Goal: Task Accomplishment & Management: Manage account settings

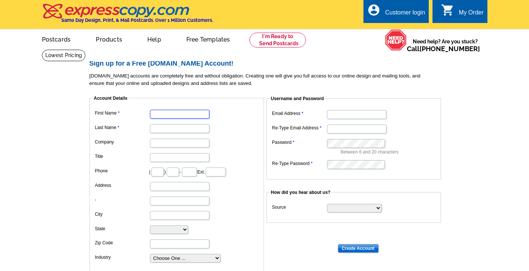
click at [168, 116] on input "First Name" at bounding box center [179, 114] width 59 height 9
type input "Lyndee"
type input "Elmore"
type input "Realty One Group"
type input "623"
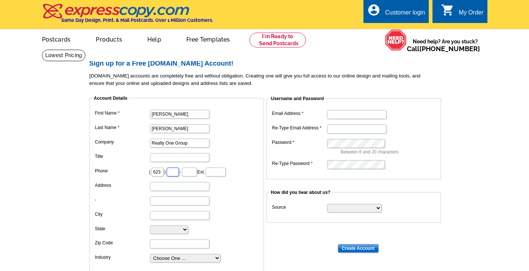
type input "295"
type input "9616"
type input "2950 N Litchfield Road"
type input "Goodyear"
select select "AZ"
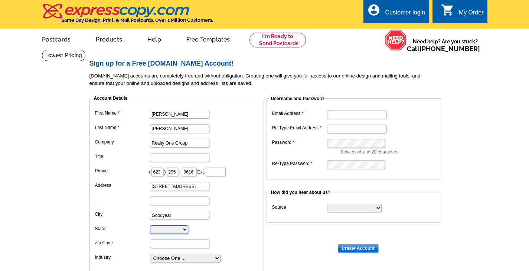
type input "85395"
type input "[DOMAIN_NAME][EMAIL_ADDRESS][DOMAIN_NAME]"
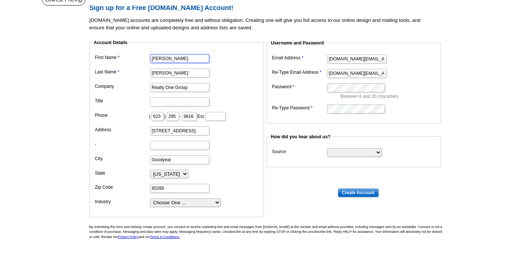
scroll to position [74, 0]
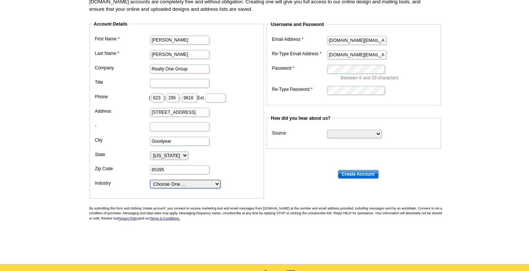
click at [210, 185] on select "Choose One ... Residential Real Estate Accounting Agriculture Architecture Arts…" at bounding box center [185, 184] width 71 height 9
select select "3"
click at [150, 181] on select "Choose One ... Residential Real Estate Accounting Agriculture Architecture Arts…" at bounding box center [185, 184] width 71 height 9
click at [227, 160] on dd "Alabama Alaska Arizona Arkansas California Colorado Connecticut District of Col…" at bounding box center [176, 155] width 167 height 11
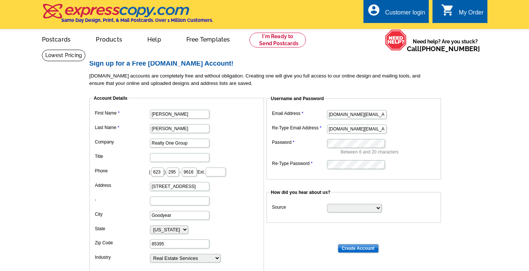
scroll to position [37, 0]
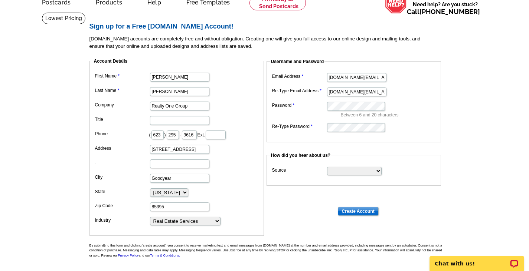
click at [395, 129] on dd at bounding box center [353, 127] width 167 height 12
click at [364, 172] on select "Search Engine Television Ad Direct Mail Postcard Email Referred by a friend Oth…" at bounding box center [354, 171] width 55 height 9
select select "other"
click at [327, 168] on select "Search Engine Television Ad Direct Mail Postcard Email Referred by a friend Oth…" at bounding box center [354, 171] width 55 height 9
click at [302, 110] on dd "Between 6 and 20 characters" at bounding box center [353, 109] width 167 height 18
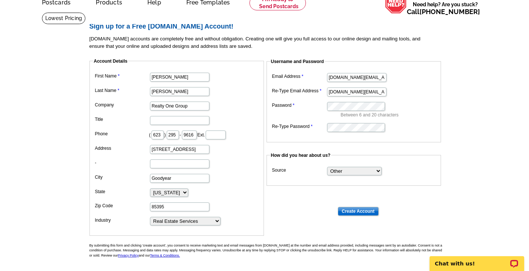
click at [299, 110] on dd "Between 6 and 20 characters" at bounding box center [353, 109] width 167 height 18
click at [355, 212] on input "Create Account" at bounding box center [358, 211] width 41 height 9
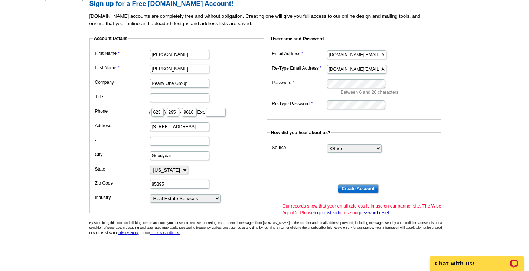
scroll to position [74, 0]
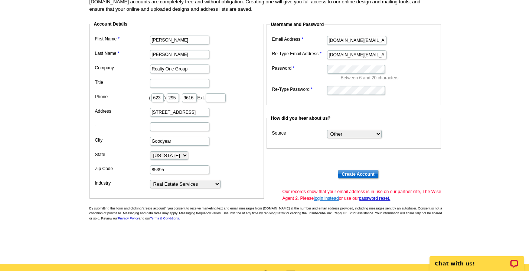
click at [329, 199] on link "login instead" at bounding box center [326, 198] width 25 height 5
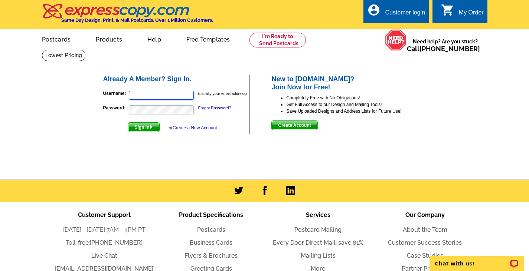
click at [158, 93] on input "Username:" at bounding box center [161, 95] width 65 height 9
type input "[DOMAIN_NAME][EMAIL_ADDRESS][DOMAIN_NAME]"
click at [140, 152] on div "Already A Member? Sign In. Username: lyndeere.az@gmail.com (usually your email …" at bounding box center [264, 111] width 356 height 124
click at [153, 126] on span "Sign In" at bounding box center [143, 127] width 31 height 9
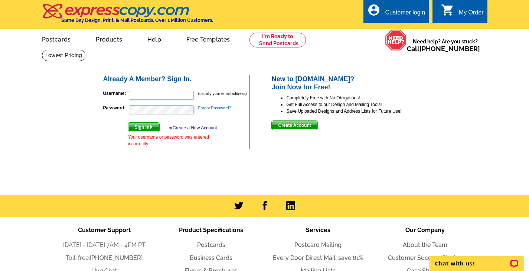
click at [209, 108] on link "Forgot Password?" at bounding box center [214, 108] width 33 height 4
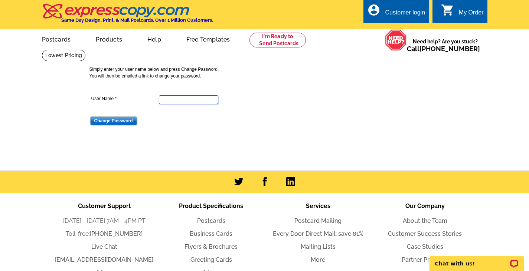
click at [201, 102] on input "User Name" at bounding box center [188, 99] width 59 height 9
type input "[DOMAIN_NAME][EMAIL_ADDRESS][DOMAIN_NAME]"
click at [95, 120] on input "Change Password" at bounding box center [113, 121] width 47 height 9
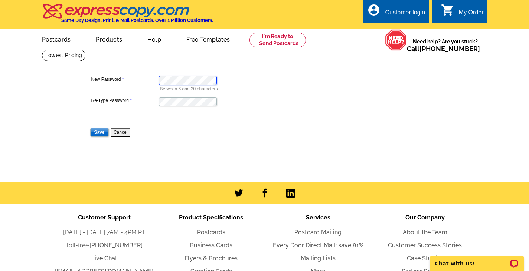
click at [150, 79] on dl "New Password Between 6 and 20 characters Re-Type Password Save Cancel" at bounding box center [187, 101] width 197 height 73
click at [250, 80] on dd "Between 6 and 20 characters" at bounding box center [187, 83] width 197 height 18
click at [147, 79] on dl "New Password Between 6 and 20 characters Re-Type Password Save Cancel" at bounding box center [187, 101] width 197 height 73
click at [147, 124] on dt at bounding box center [187, 122] width 197 height 7
click at [101, 134] on input "Save" at bounding box center [99, 132] width 19 height 9
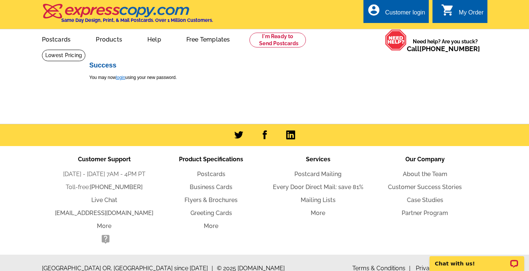
click at [123, 78] on link "login" at bounding box center [120, 77] width 9 height 5
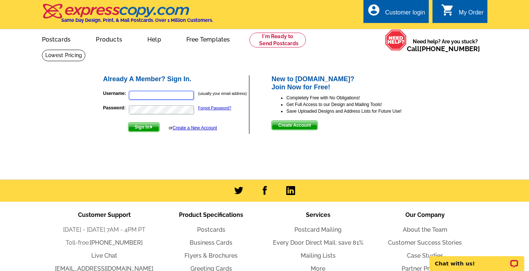
click at [155, 96] on input "Username:" at bounding box center [161, 95] width 65 height 9
type input "[DOMAIN_NAME][EMAIL_ADDRESS][DOMAIN_NAME]"
click at [137, 128] on span "Sign In" at bounding box center [143, 127] width 31 height 9
